Goal: Information Seeking & Learning: Learn about a topic

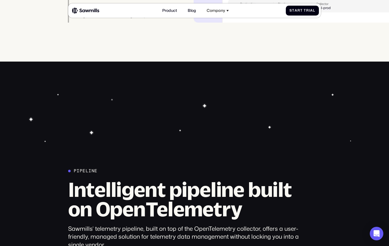
scroll to position [1322, 0]
click at [82, 12] on img at bounding box center [85, 10] width 27 height 7
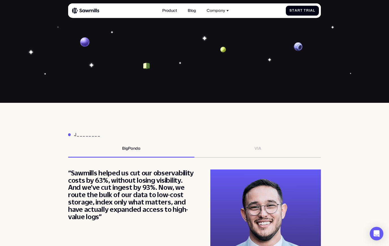
scroll to position [1848, 0]
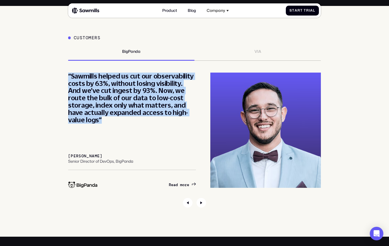
drag, startPoint x: 66, startPoint y: 93, endPoint x: 123, endPoint y: 141, distance: 74.1
click at [123, 141] on div "Customers BigPanda VIA “Partnering with Sawmills has set us on a path toward op…" at bounding box center [194, 121] width 379 height 172
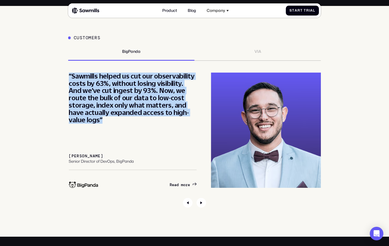
click at [164, 122] on div "“Sawmills helped us cut our observability costs by 63%, without losing visibili…" at bounding box center [133, 98] width 128 height 51
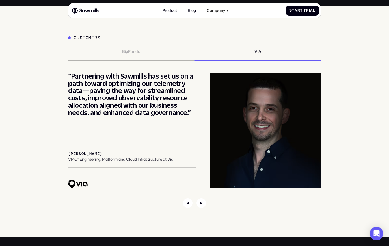
click at [150, 160] on div "“Partnering with Sawmills has set us on a path toward optimizing our telemetry …" at bounding box center [132, 131] width 128 height 116
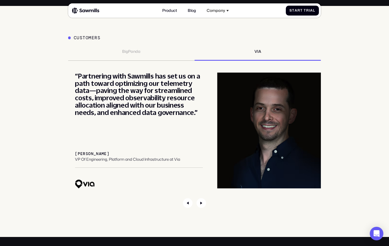
click at [149, 116] on div "“Partnering with Sawmills has set us on a path toward optimizing our telemetry …" at bounding box center [139, 95] width 128 height 44
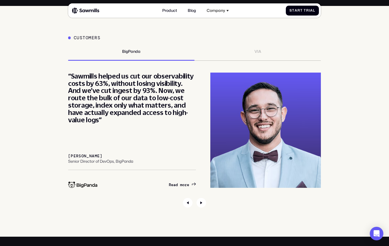
click at [149, 116] on div "“Partnering with Sawmills has set us on a path toward optimizing our telemetry …" at bounding box center [194, 131] width 253 height 117
click at [204, 208] on icon "Next slide" at bounding box center [201, 203] width 10 height 10
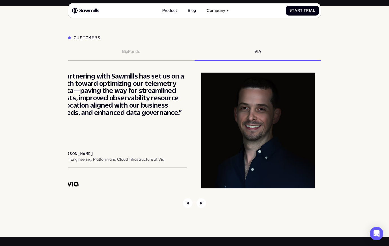
click at [187, 114] on div "“Partnering with Sawmills has set us on a path toward optimizing our telemetry …" at bounding box center [123, 131] width 128 height 116
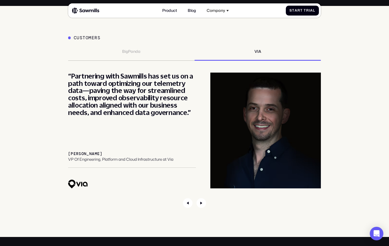
click at [146, 95] on div "“Partnering with Sawmills has set us on a path toward optimizing our telemetry …" at bounding box center [132, 95] width 128 height 44
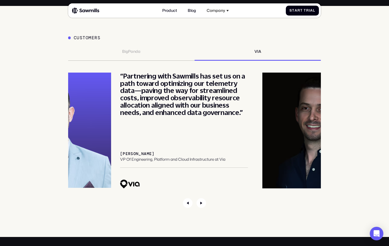
click at [134, 111] on div "“Partnering with Sawmills has set us on a path toward optimizing our telemetry …" at bounding box center [184, 95] width 128 height 44
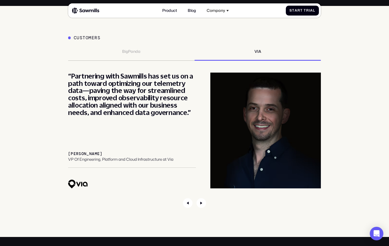
click at [85, 116] on div "“Partnering with Sawmills has set us on a path toward optimizing our telemetry …" at bounding box center [132, 95] width 128 height 44
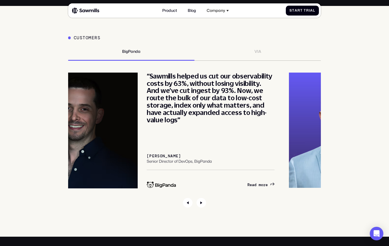
click at [135, 147] on div "“Partnering with Sawmills has set us on a path toward optimizing our telemetry …" at bounding box center [8, 131] width 253 height 117
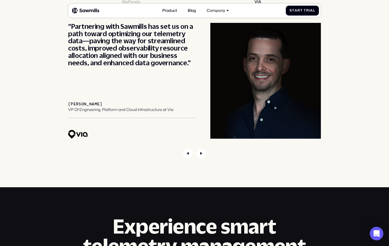
scroll to position [1877, 0]
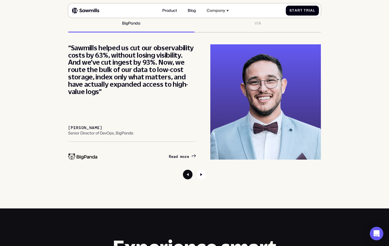
click at [186, 179] on icon "Previous slide" at bounding box center [188, 175] width 10 height 10
click at [185, 179] on icon "Previous slide" at bounding box center [188, 175] width 10 height 10
click at [191, 196] on section "Customers BigPanda VIA “Partnering with Sawmills has set us on a path toward op…" at bounding box center [194, 93] width 389 height 231
click at [187, 179] on icon "Previous slide" at bounding box center [188, 175] width 10 height 10
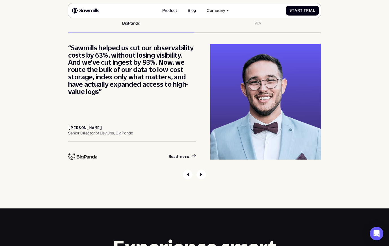
click at [258, 26] on div "VIA" at bounding box center [257, 23] width 7 height 5
